Goal: Transaction & Acquisition: Purchase product/service

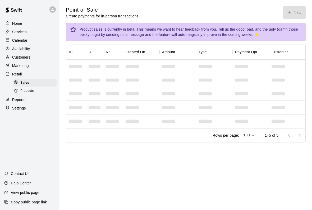
click at [286, 9] on div "Point of Sale Create payments for in-person transactions New" at bounding box center [186, 12] width 240 height 12
click at [295, 7] on button "New" at bounding box center [294, 12] width 23 height 12
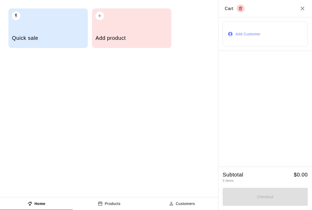
click at [295, 13] on h2 "Cart" at bounding box center [265, 8] width 94 height 17
click at [132, 33] on div "Add product" at bounding box center [131, 38] width 72 height 19
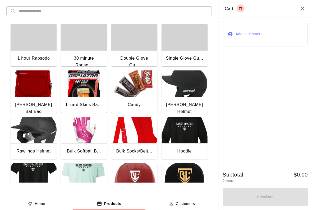
click at [135, 78] on img "button" at bounding box center [134, 84] width 46 height 26
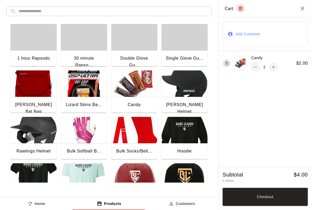
click at [241, 201] on button "Checkout" at bounding box center [264, 197] width 85 height 18
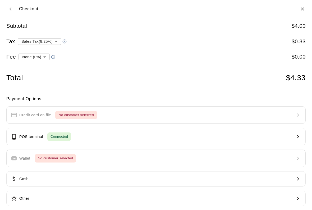
click at [24, 134] on p "POS terminal" at bounding box center [31, 137] width 24 height 6
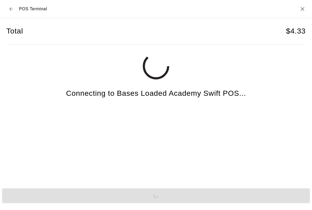
click at [37, 199] on div "Send to POS" at bounding box center [156, 196] width 312 height 19
click at [45, 195] on div "Send to POS" at bounding box center [156, 196] width 312 height 19
click at [53, 199] on div "Send to POS" at bounding box center [156, 196] width 312 height 19
click at [61, 199] on div "Send to POS" at bounding box center [156, 196] width 312 height 19
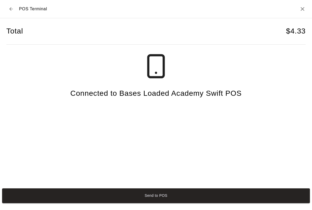
click at [60, 194] on button "Send to POS" at bounding box center [155, 196] width 307 height 15
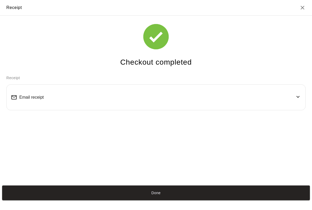
click at [23, 195] on button "Done" at bounding box center [155, 193] width 307 height 15
